Goal: Task Accomplishment & Management: Manage account settings

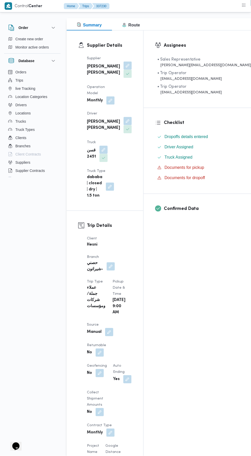
scroll to position [382, 0]
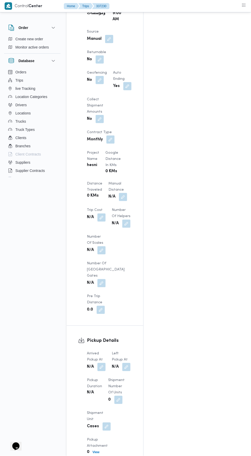
click at [104, 364] on button "button" at bounding box center [102, 368] width 8 height 8
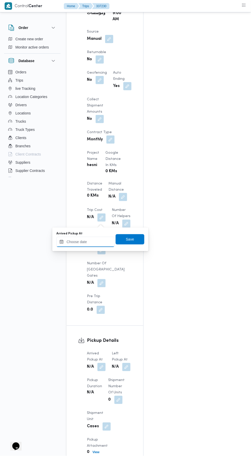
click at [102, 241] on input "Arrived Pickup At" at bounding box center [86, 242] width 58 height 10
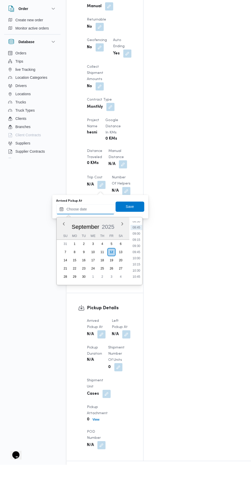
scroll to position [218, 0]
click at [137, 253] on li "09:15" at bounding box center [137, 253] width 12 height 5
type input "12/09/2025 09:15"
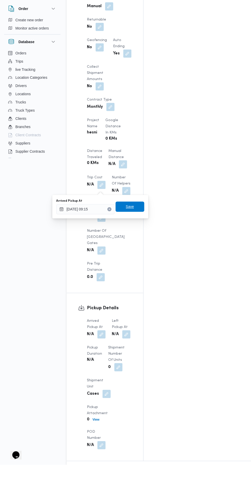
click at [132, 225] on span "Save" at bounding box center [130, 226] width 8 height 6
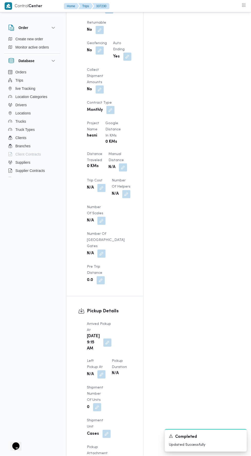
scroll to position [417, 0]
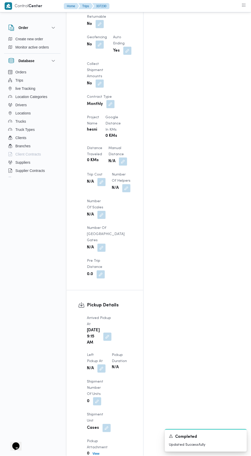
click at [107, 333] on button "button" at bounding box center [108, 337] width 8 height 8
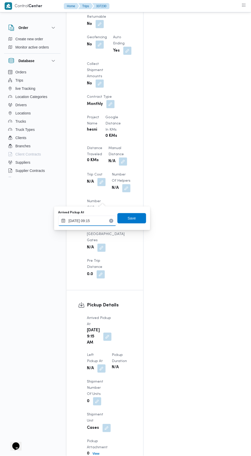
click at [103, 221] on input "12/09/2025 09:15" at bounding box center [87, 221] width 58 height 10
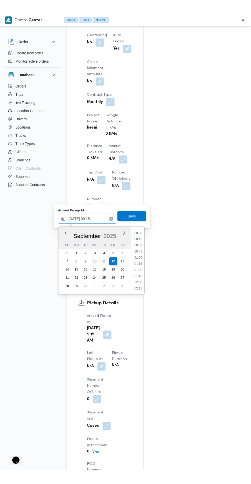
scroll to position [450, 0]
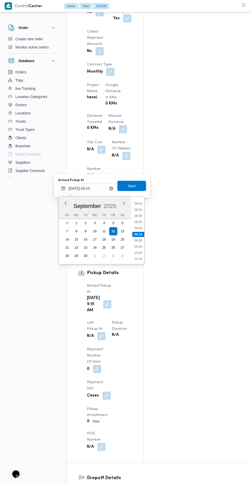
click at [142, 241] on li "09:30" at bounding box center [139, 240] width 12 height 5
type input "12/09/2025 09:15"
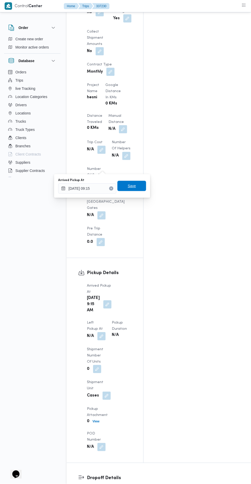
click at [133, 186] on span "Save" at bounding box center [132, 186] width 8 height 6
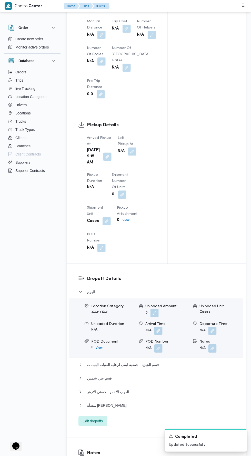
click at [128, 156] on button "button" at bounding box center [132, 152] width 8 height 8
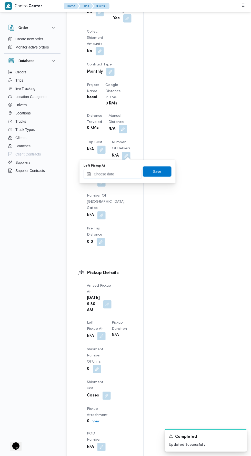
click at [123, 173] on input "Left Pickup At" at bounding box center [113, 174] width 58 height 10
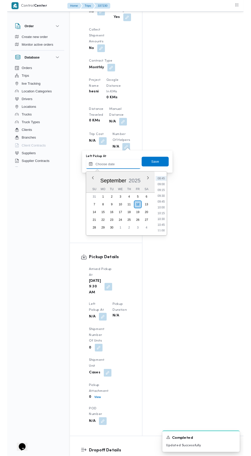
scroll to position [221, 0]
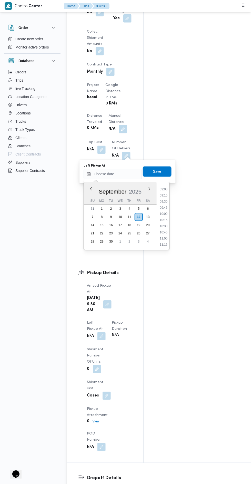
click at [166, 228] on li "10:30" at bounding box center [164, 226] width 12 height 5
type input "[DATE] 10:30"
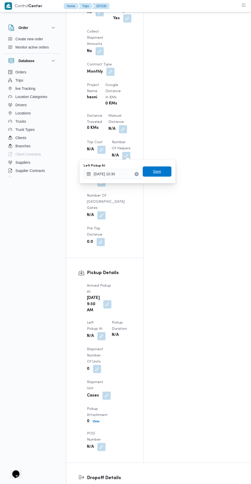
click at [167, 172] on span "Save" at bounding box center [157, 172] width 29 height 10
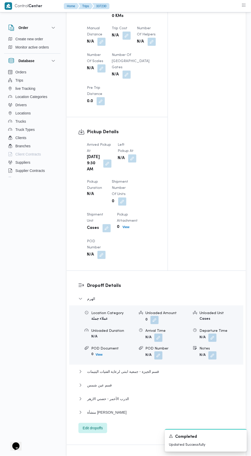
scroll to position [0, 0]
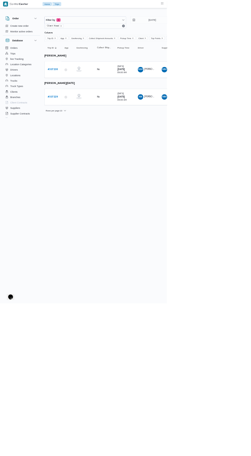
click at [82, 145] on b "# 337229" at bounding box center [79, 145] width 15 height 3
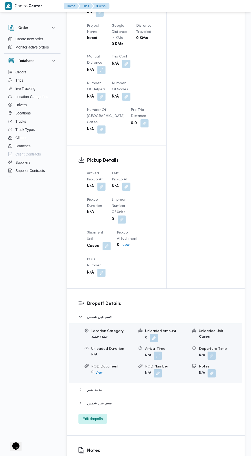
scroll to position [468, 0]
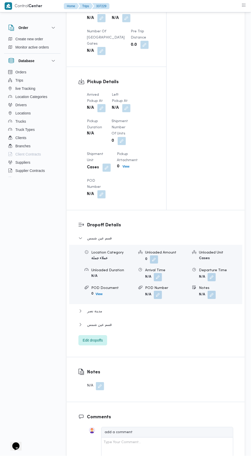
click at [102, 113] on button "button" at bounding box center [102, 108] width 8 height 8
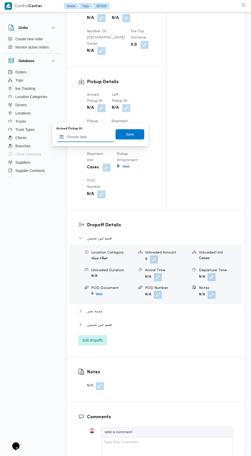
click at [102, 137] on input "Arrived Pickup At" at bounding box center [86, 137] width 58 height 10
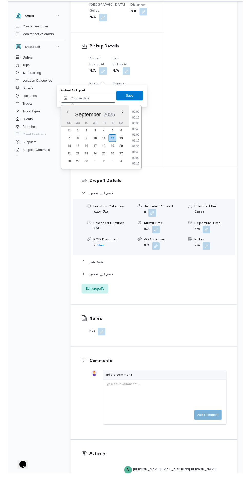
scroll to position [184, 0]
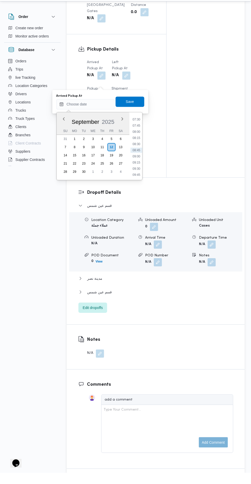
click at [138, 175] on li "09:15" at bounding box center [137, 173] width 12 height 5
type input "12/09/2025 09:15"
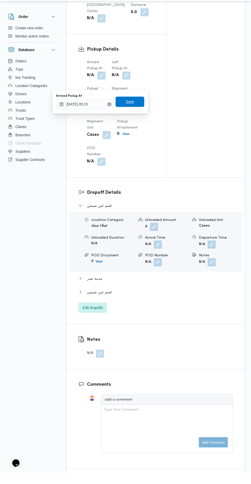
click at [131, 113] on span "Save" at bounding box center [130, 113] width 8 height 6
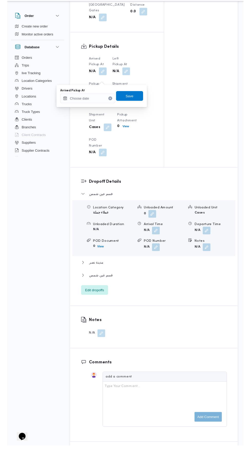
scroll to position [490, 0]
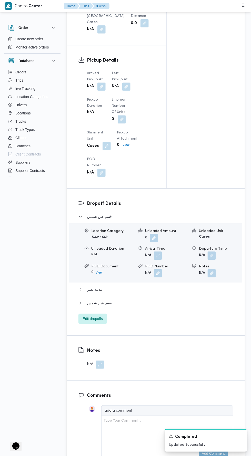
click at [128, 91] on button "button" at bounding box center [127, 87] width 8 height 8
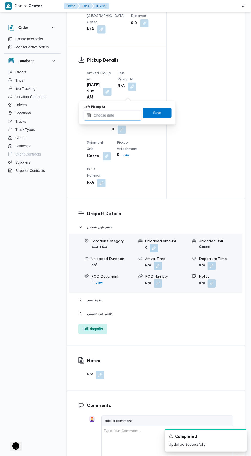
click at [123, 115] on input "Left Pickup At" at bounding box center [113, 115] width 58 height 10
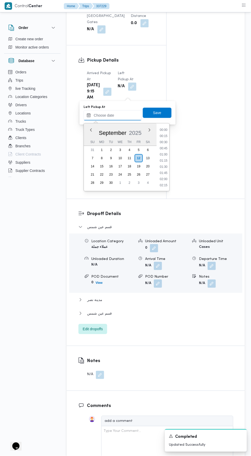
scroll to position [184, 0]
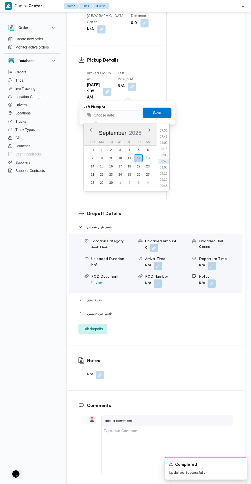
click at [164, 188] on div "Time 00:00 00:15 00:30 00:45 01:00 01:15 01:30 01:45 02:00 02:15 02:30 02:45 03…" at bounding box center [163, 158] width 13 height 68
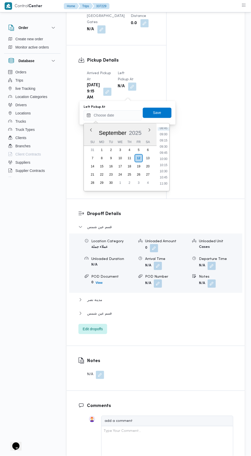
scroll to position [227, 0]
click at [164, 162] on li "10:30" at bounding box center [164, 162] width 12 height 5
type input "[DATE] 10:30"
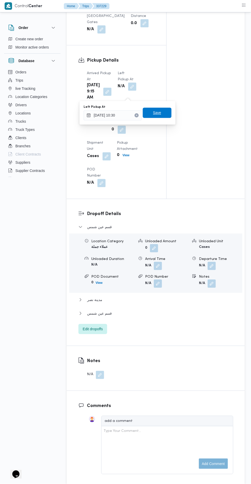
click at [168, 110] on span "Save" at bounding box center [157, 113] width 29 height 10
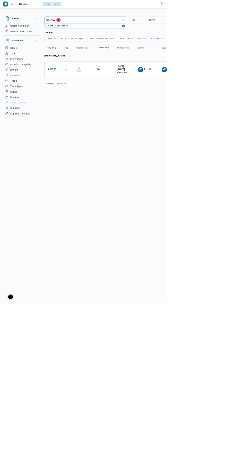
click at [82, 104] on b "# 337231" at bounding box center [79, 104] width 15 height 3
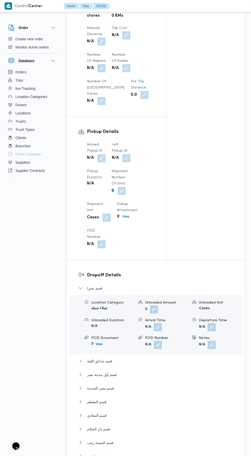
scroll to position [477, 0]
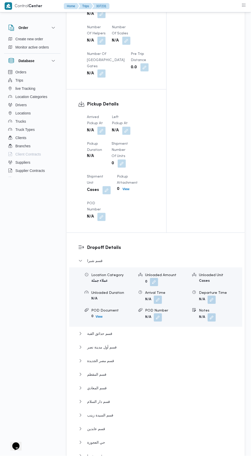
click at [102, 127] on button "button" at bounding box center [102, 131] width 8 height 8
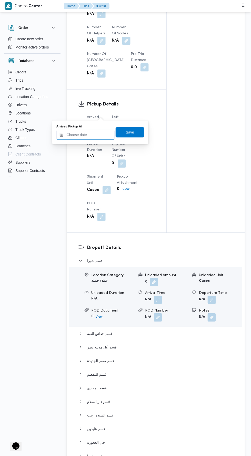
click at [100, 135] on input "Arrived Pickup At" at bounding box center [86, 135] width 58 height 10
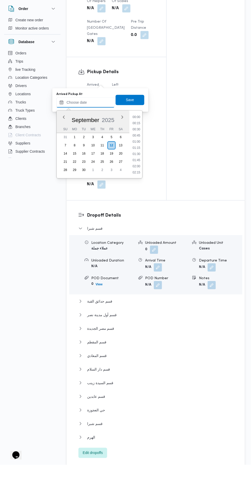
scroll to position [184, 0]
click at [139, 191] on li "09:45" at bounding box center [137, 192] width 12 height 5
type input "[DATE] 09:45"
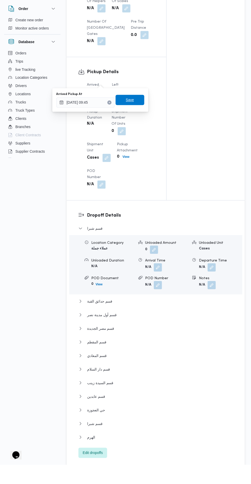
click at [138, 121] on span "Save" at bounding box center [130, 119] width 29 height 10
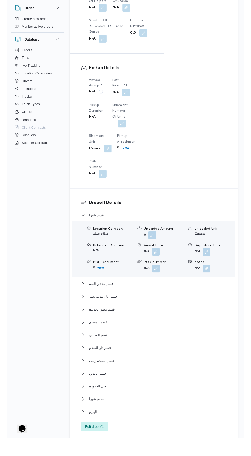
scroll to position [490, 0]
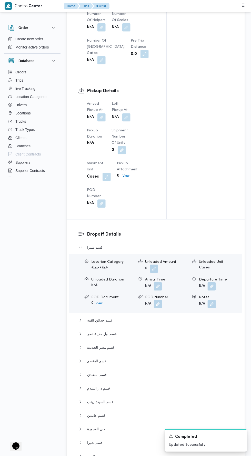
click at [131, 114] on button "button" at bounding box center [127, 118] width 8 height 8
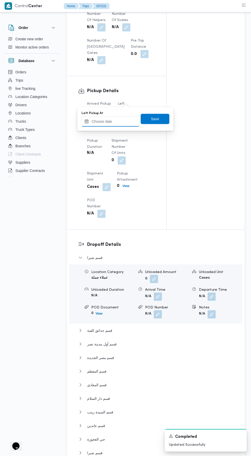
click at [125, 120] on input "Left Pickup At" at bounding box center [111, 122] width 58 height 10
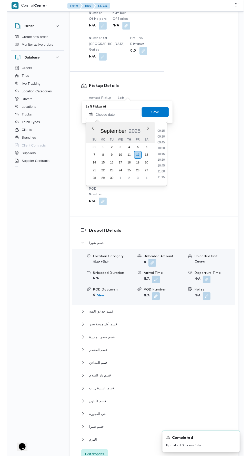
scroll to position [232, 0]
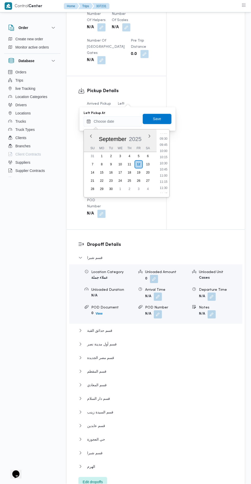
click at [167, 164] on li "10:30" at bounding box center [164, 163] width 12 height 5
type input "[DATE] 10:30"
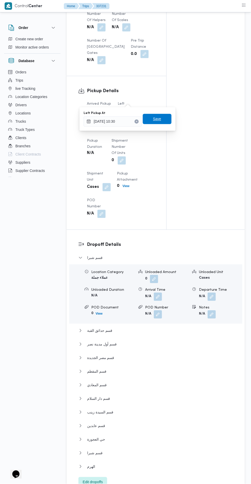
click at [164, 120] on span "Save" at bounding box center [157, 119] width 29 height 10
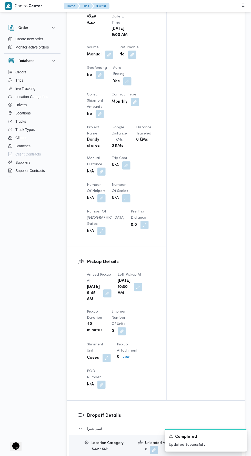
scroll to position [0, 0]
